Goal: Information Seeking & Learning: Learn about a topic

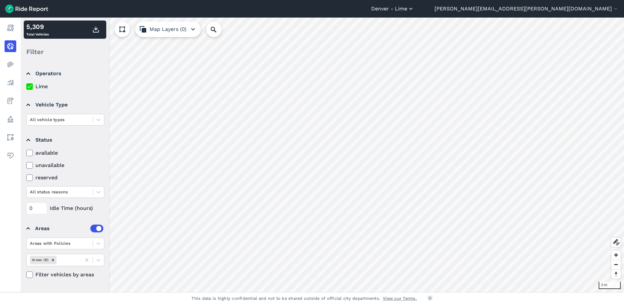
click at [414, 7] on button "Denver - Lime" at bounding box center [392, 9] width 43 height 8
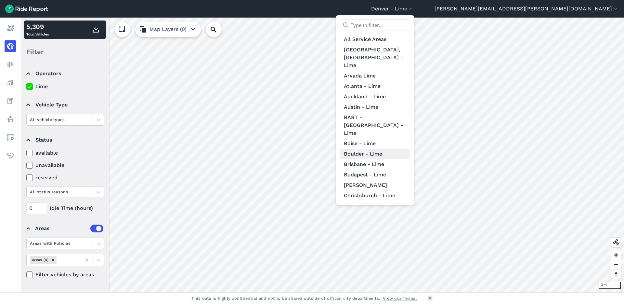
click at [410, 149] on link "Boulder - Lime" at bounding box center [375, 154] width 70 height 10
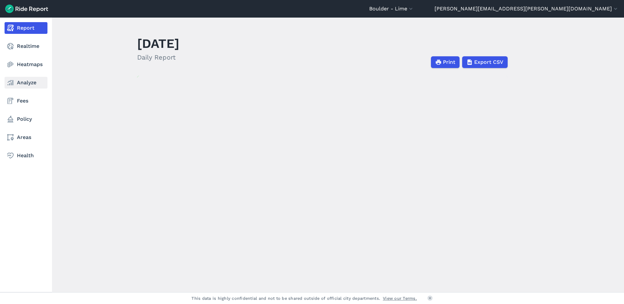
click at [14, 84] on link "Analyze" at bounding box center [26, 83] width 43 height 12
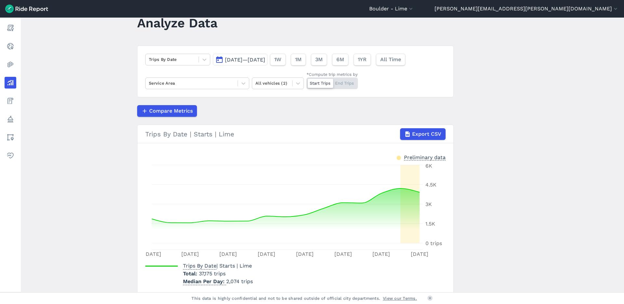
scroll to position [45, 0]
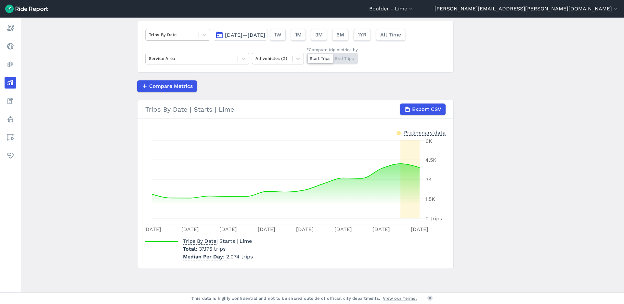
click at [261, 33] on span "[DATE]—[DATE]" at bounding box center [245, 35] width 40 height 6
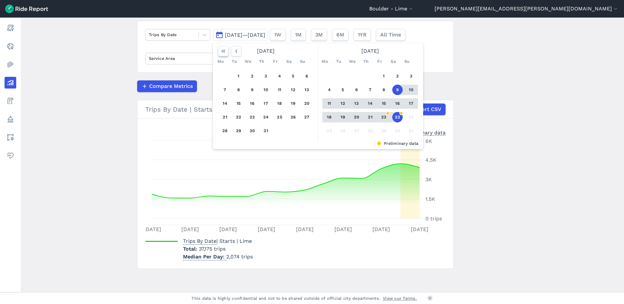
click at [218, 52] on button "button" at bounding box center [223, 51] width 10 height 10
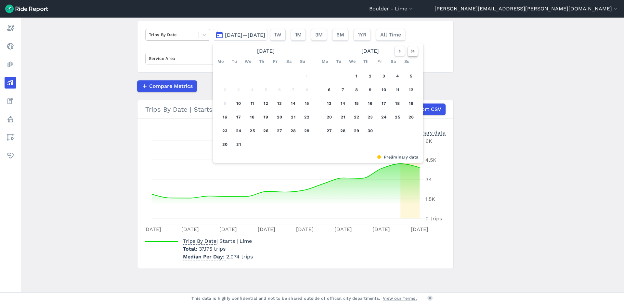
click at [413, 51] on use "button" at bounding box center [413, 50] width 4 height 3
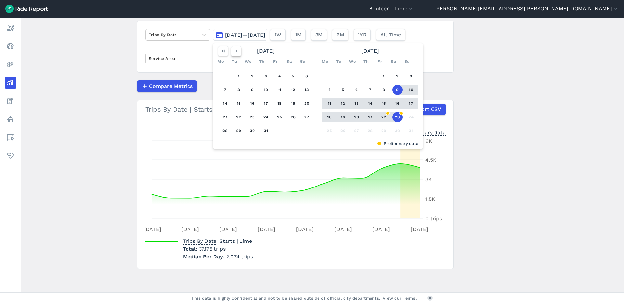
click at [235, 52] on icon "button" at bounding box center [236, 51] width 7 height 7
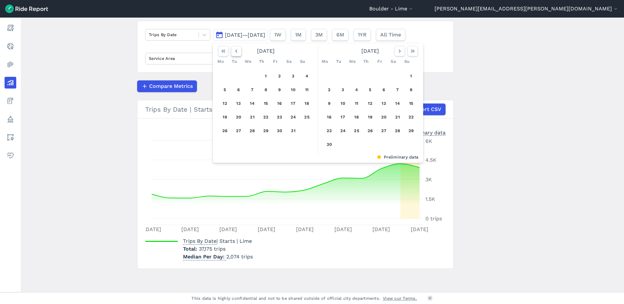
click at [235, 52] on icon "button" at bounding box center [236, 51] width 7 height 7
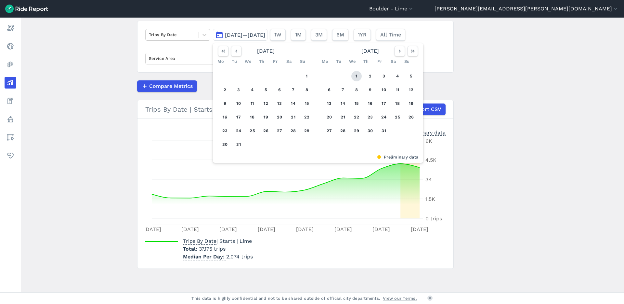
click at [351, 76] on button "1" at bounding box center [356, 76] width 10 height 10
click at [412, 53] on icon "button" at bounding box center [413, 51] width 7 height 7
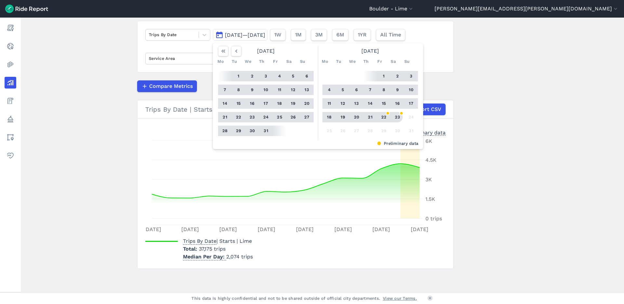
click at [398, 119] on button "23" at bounding box center [397, 117] width 10 height 10
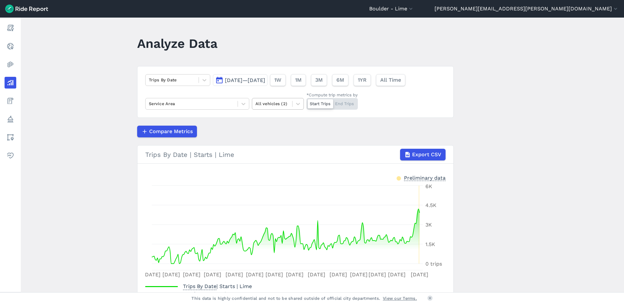
click at [283, 105] on div at bounding box center [272, 103] width 33 height 7
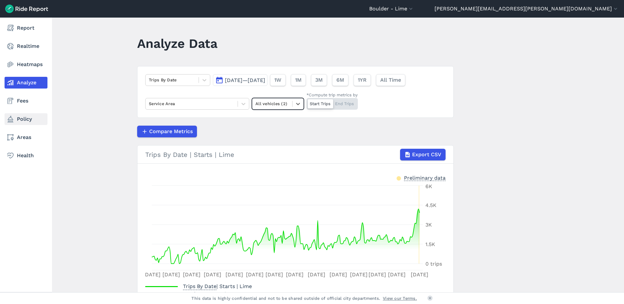
click at [21, 120] on link "Policy" at bounding box center [26, 119] width 43 height 12
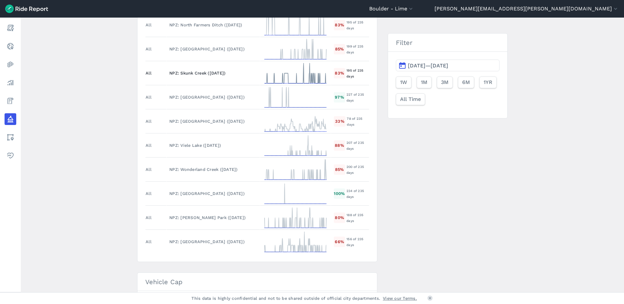
scroll to position [560, 0]
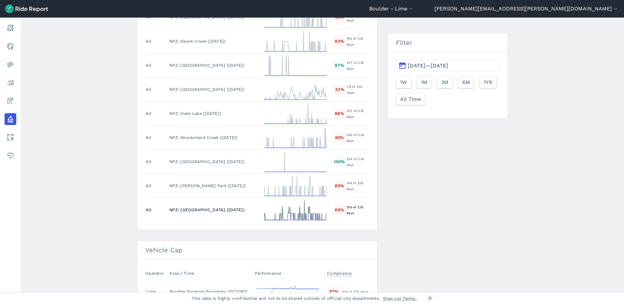
click at [307, 214] on icon at bounding box center [295, 209] width 65 height 23
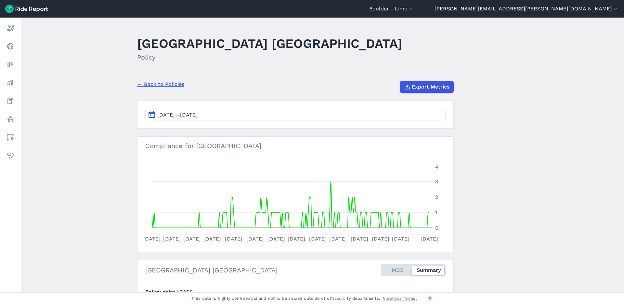
click at [104, 236] on main "[GEOGRAPHIC_DATA] No Parking Zone Policy ← Back to Policies Export Metrics [DAT…" at bounding box center [322, 155] width 603 height 274
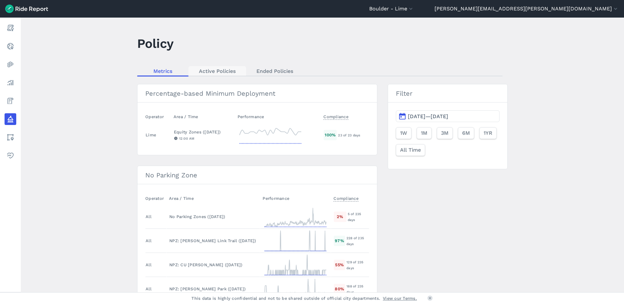
click at [226, 73] on link "Active Policies" at bounding box center [218, 71] width 58 height 10
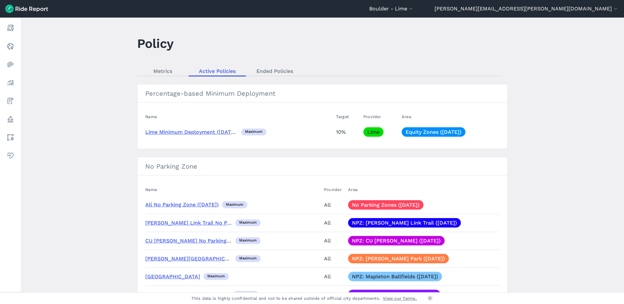
scroll to position [1, 0]
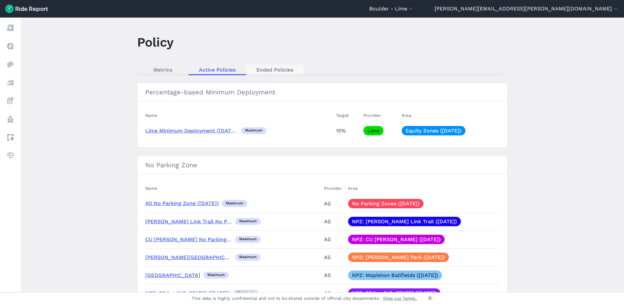
click at [267, 69] on link "Ended Policies" at bounding box center [275, 70] width 58 height 10
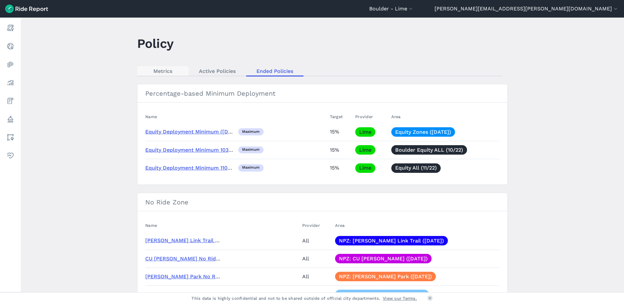
click at [169, 72] on link "Metrics" at bounding box center [162, 71] width 51 height 10
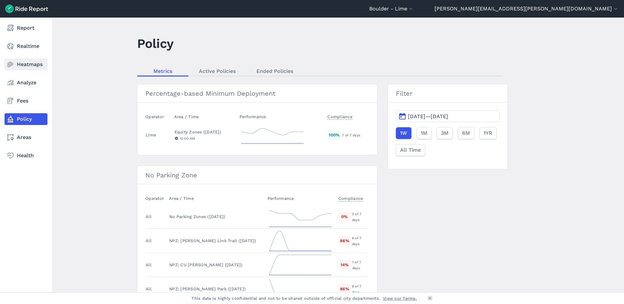
click at [35, 59] on link "Heatmaps" at bounding box center [26, 65] width 43 height 12
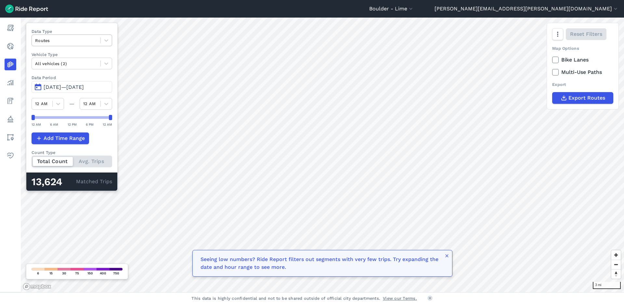
click at [82, 41] on div at bounding box center [66, 40] width 62 height 7
click at [75, 56] on div "Trip Starts" at bounding box center [72, 55] width 81 height 11
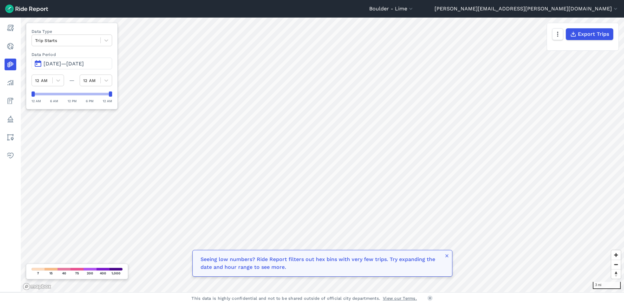
click at [65, 62] on span "[DATE]—[DATE]" at bounding box center [64, 63] width 40 height 6
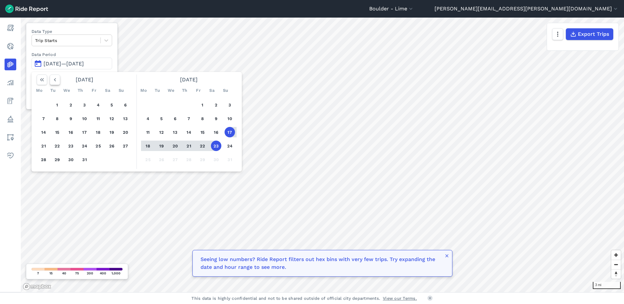
click at [56, 81] on icon "button" at bounding box center [55, 79] width 7 height 7
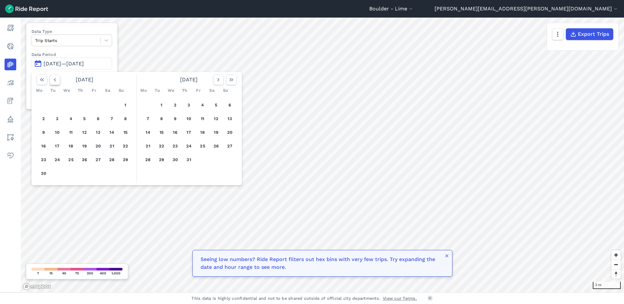
click at [56, 81] on icon "button" at bounding box center [55, 79] width 7 height 7
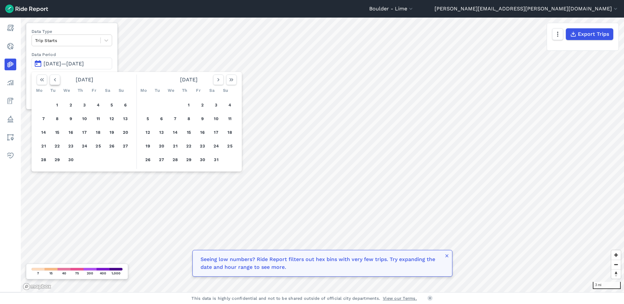
click at [56, 81] on icon "button" at bounding box center [55, 79] width 7 height 7
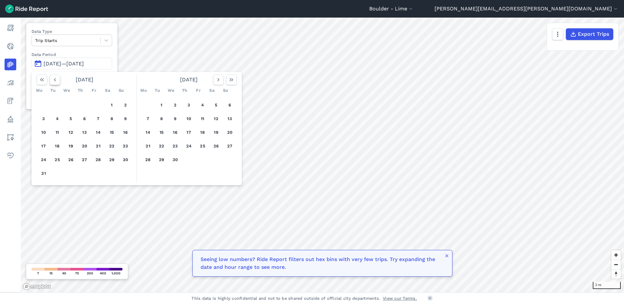
click at [56, 81] on icon "button" at bounding box center [55, 79] width 7 height 7
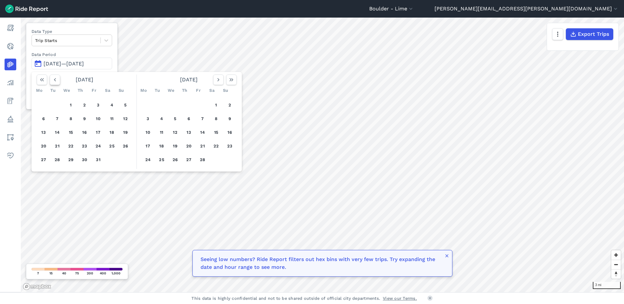
click at [56, 81] on icon "button" at bounding box center [55, 79] width 7 height 7
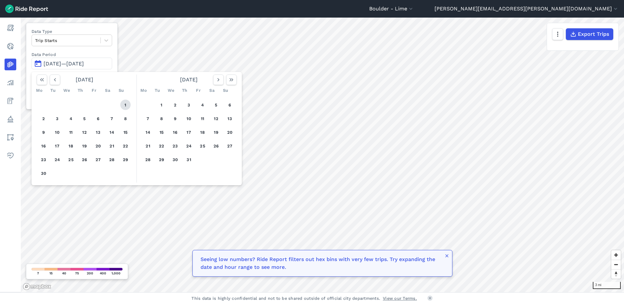
click at [127, 104] on button "1" at bounding box center [125, 104] width 10 height 10
click at [220, 80] on icon "button" at bounding box center [218, 79] width 7 height 7
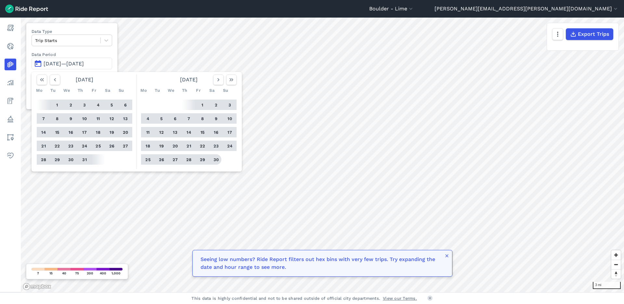
click at [214, 161] on button "30" at bounding box center [216, 159] width 10 height 10
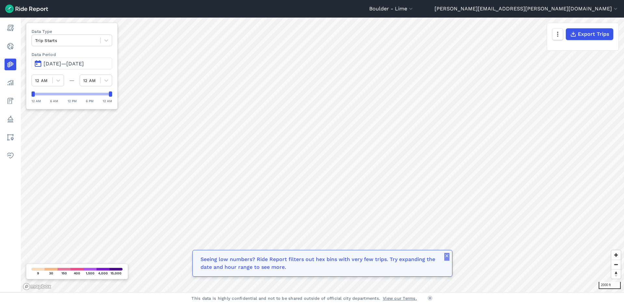
click at [447, 255] on use "button" at bounding box center [446, 255] width 3 height 3
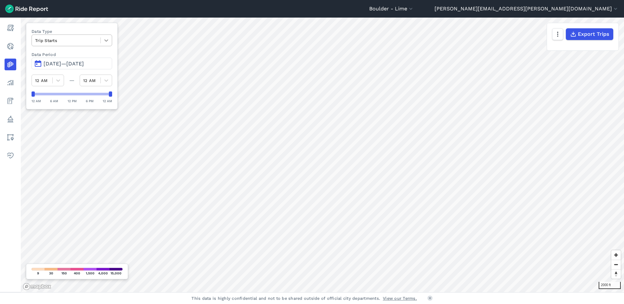
click at [103, 39] on icon at bounding box center [106, 40] width 7 height 7
click at [69, 66] on div "Routes" at bounding box center [72, 66] width 81 height 11
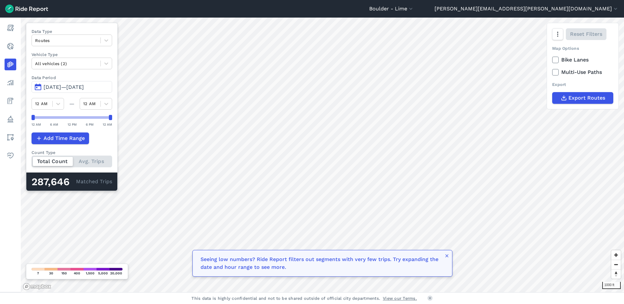
click at [556, 60] on icon at bounding box center [556, 60] width 6 height 7
click at [552, 60] on input "Bike Lanes" at bounding box center [552, 58] width 0 height 4
click at [556, 60] on icon at bounding box center [556, 60] width 6 height 7
click at [552, 60] on input "Bike Lanes" at bounding box center [552, 58] width 0 height 4
click at [556, 72] on use at bounding box center [555, 72] width 4 height 3
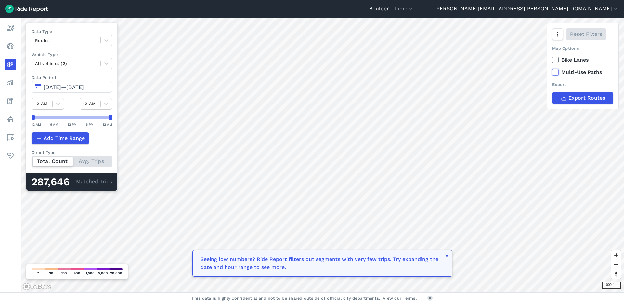
click at [552, 72] on input "Multi-Use Paths" at bounding box center [552, 70] width 0 height 4
click at [556, 72] on use at bounding box center [555, 72] width 4 height 3
click at [552, 72] on input "Multi-Use Paths" at bounding box center [552, 70] width 0 height 4
click at [559, 31] on icon "button" at bounding box center [557, 34] width 7 height 7
click at [531, 61] on label "Satellite" at bounding box center [525, 62] width 36 height 14
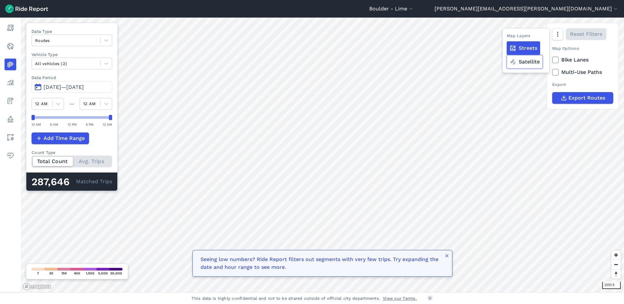
click at [507, 37] on input "Satellite" at bounding box center [507, 35] width 0 height 4
click at [84, 43] on div at bounding box center [66, 40] width 62 height 7
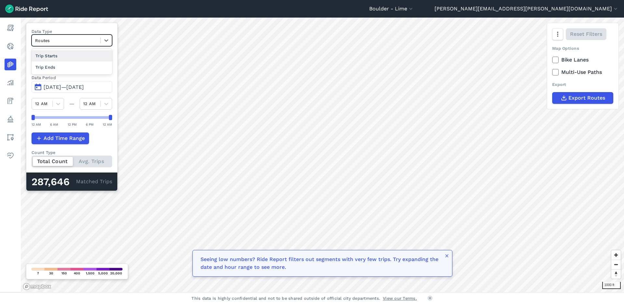
click at [81, 57] on div "Trip Starts" at bounding box center [72, 55] width 81 height 11
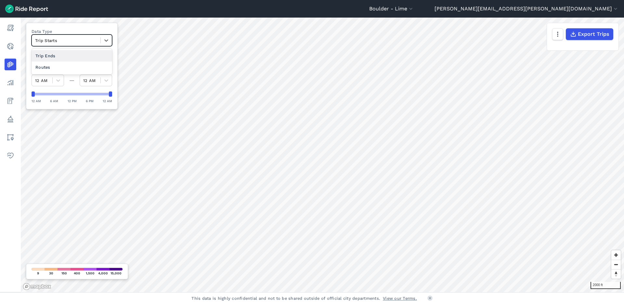
click at [61, 42] on div at bounding box center [66, 40] width 62 height 7
click at [62, 64] on div "Routes" at bounding box center [72, 66] width 81 height 11
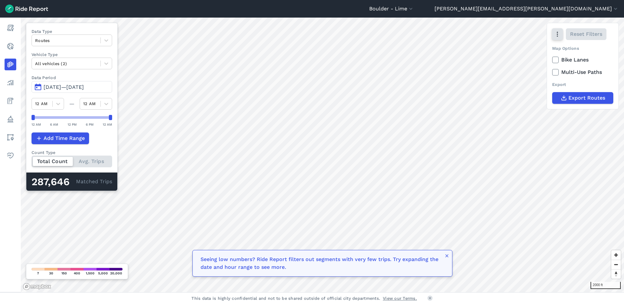
click at [559, 36] on icon "button" at bounding box center [557, 34] width 7 height 7
click at [532, 49] on label "Streets" at bounding box center [523, 48] width 33 height 14
click at [507, 37] on input "Streets" at bounding box center [507, 35] width 0 height 4
click at [445, 257] on icon "button" at bounding box center [446, 255] width 5 height 5
